Goal: Task Accomplishment & Management: Complete application form

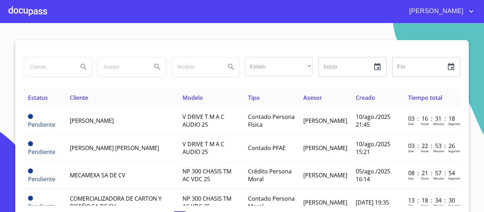
click at [25, 10] on div at bounding box center [27, 11] width 39 height 23
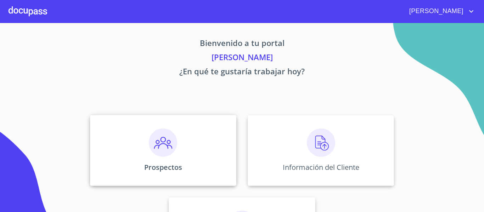
click at [137, 165] on div "Prospectos" at bounding box center [163, 150] width 146 height 71
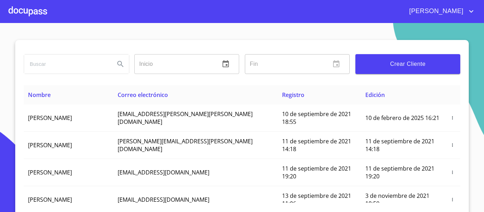
click at [33, 66] on input "search" at bounding box center [66, 64] width 85 height 19
type input "[PERSON_NAME] [PERSON_NAME]"
click at [119, 64] on icon "Search" at bounding box center [120, 64] width 6 height 6
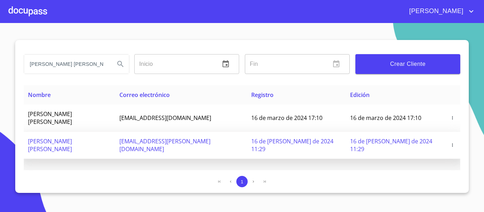
click at [452, 143] on icon "button" at bounding box center [452, 145] width 5 height 5
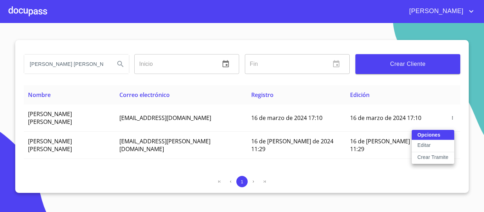
click at [423, 158] on p "Crear Tramite" at bounding box center [432, 157] width 31 height 7
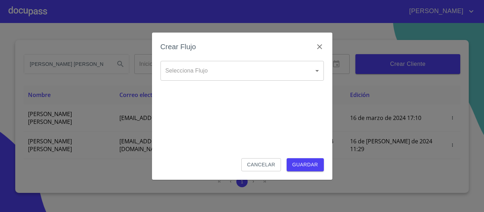
click at [282, 65] on body "[PERSON_NAME] [PERSON_NAME] Inicio ​ Fin ​ Crear Cliente Nombre Correo electrón…" at bounding box center [242, 106] width 484 height 212
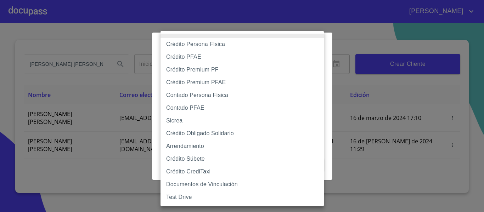
click at [193, 108] on li "Contado PFAE" at bounding box center [241, 108] width 163 height 13
type input "60bfa0300d9865ccc24b067f"
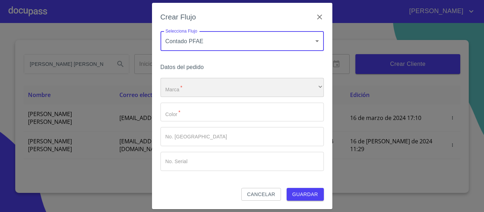
click at [219, 87] on div "​" at bounding box center [241, 87] width 163 height 19
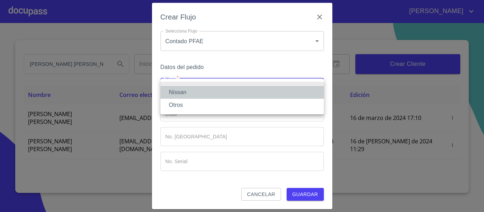
click at [191, 92] on li "Nissan" at bounding box center [241, 92] width 163 height 13
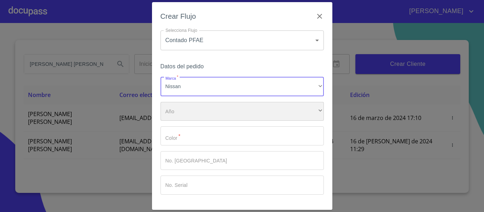
click at [180, 109] on div "​" at bounding box center [241, 111] width 163 height 19
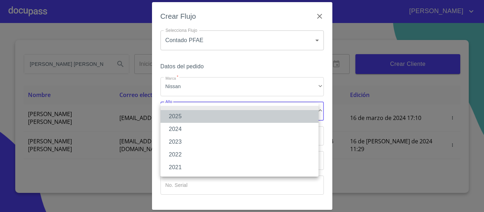
click at [178, 114] on li "2025" at bounding box center [239, 116] width 158 height 13
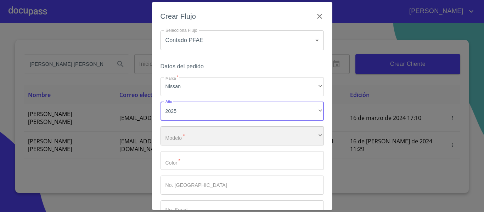
click at [180, 135] on div "​" at bounding box center [241, 135] width 163 height 19
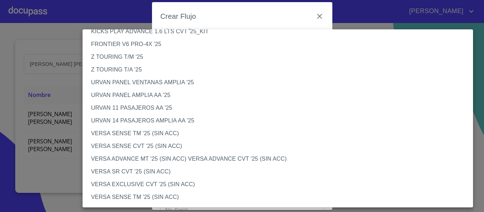
scroll to position [248, 0]
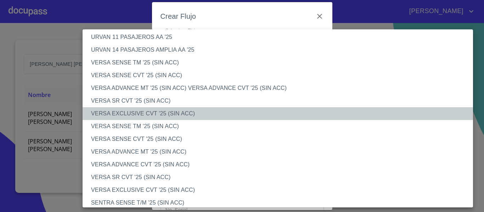
click at [159, 115] on li "VERSA EXCLUSIVE CVT '25 (SIN ACC)" at bounding box center [281, 113] width 396 height 13
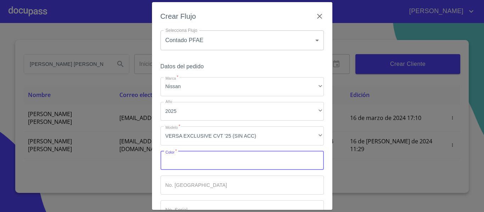
click at [184, 166] on input "Marca   *" at bounding box center [241, 160] width 163 height 19
type input "GRIS"
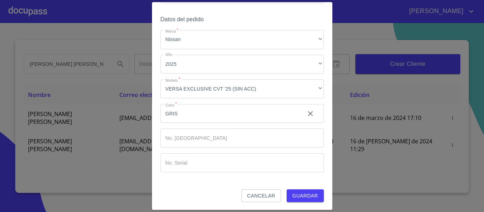
scroll to position [48, 0]
click at [292, 195] on span "Guardar" at bounding box center [305, 195] width 26 height 9
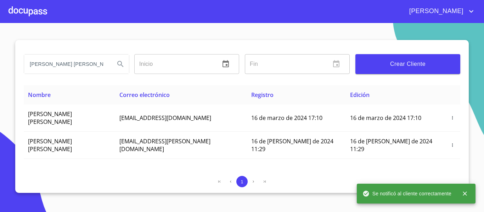
click at [87, 64] on input "[PERSON_NAME] [PERSON_NAME]" at bounding box center [66, 64] width 85 height 19
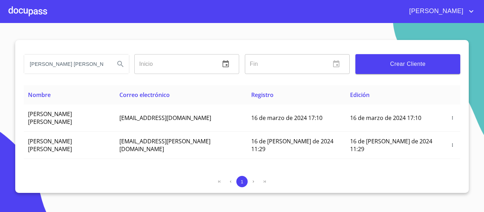
click at [24, 7] on div at bounding box center [27, 11] width 39 height 23
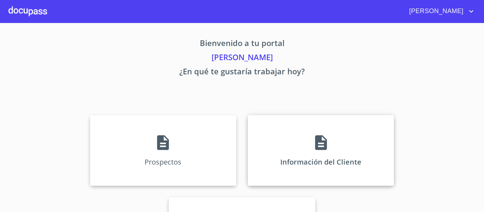
click at [263, 164] on div "Información del Cliente" at bounding box center [321, 150] width 146 height 71
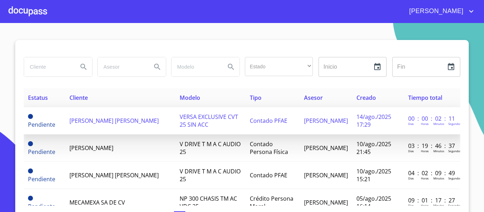
click at [108, 121] on span "[PERSON_NAME] [PERSON_NAME]" at bounding box center [113, 121] width 89 height 8
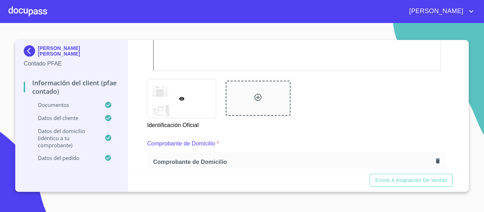
scroll to position [300, 0]
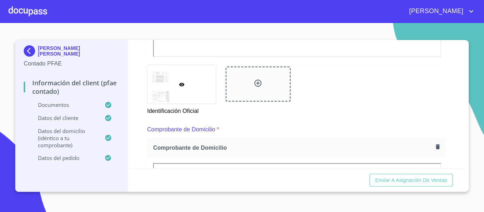
click at [167, 90] on div at bounding box center [181, 84] width 68 height 39
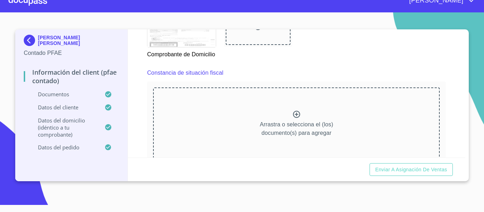
scroll to position [616, 0]
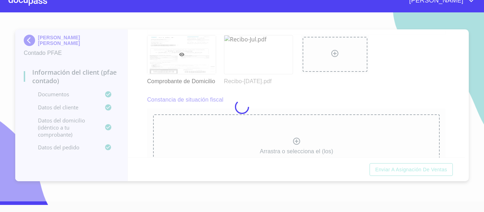
click at [290, 95] on div at bounding box center [242, 106] width 484 height 189
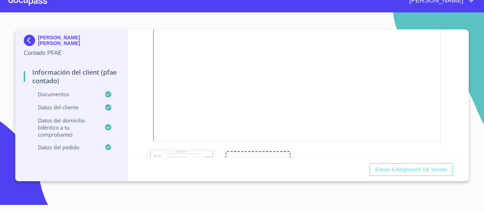
scroll to position [910, 0]
